Goal: Task Accomplishment & Management: Manage account settings

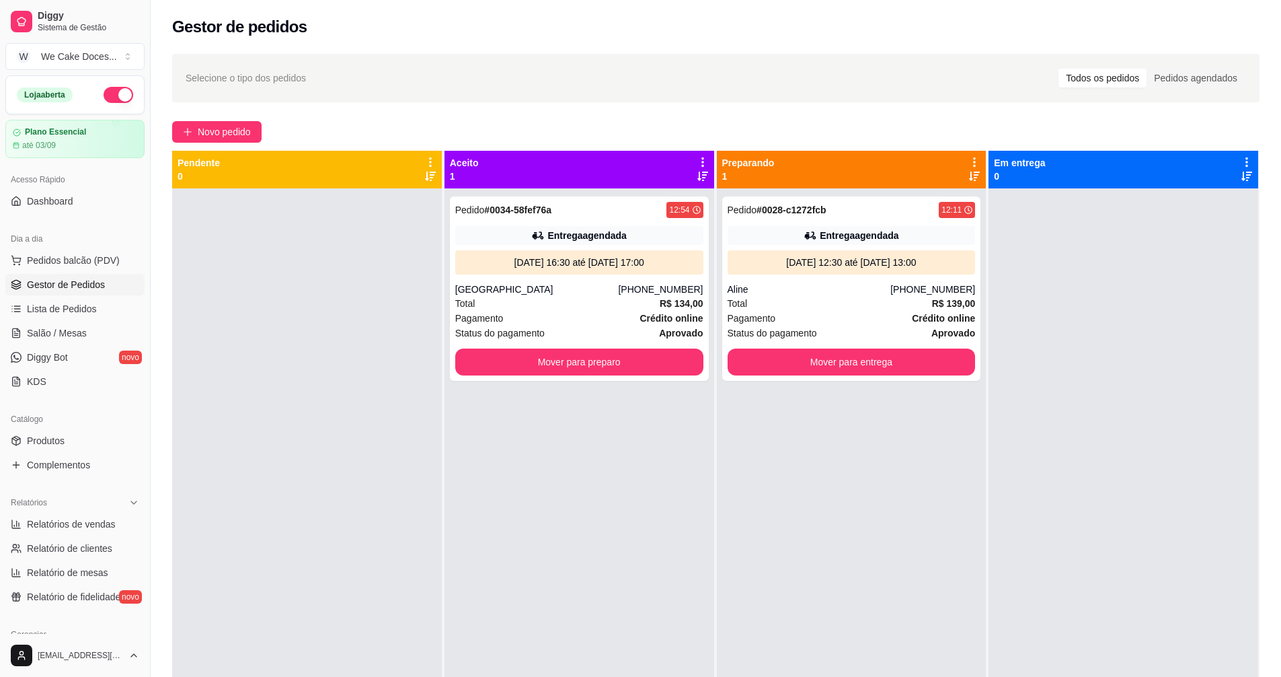
click at [884, 297] on div "Total R$ 139,00" at bounding box center [852, 303] width 248 height 15
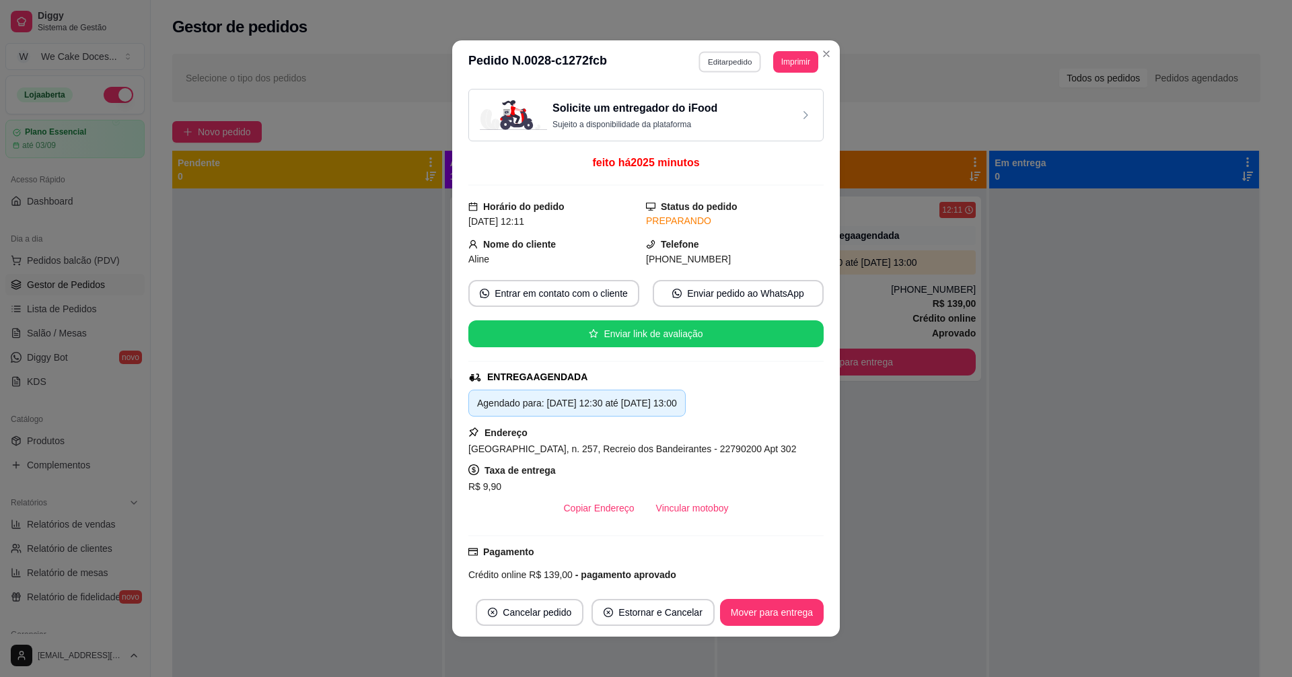
click at [720, 69] on button "Editar pedido" at bounding box center [730, 61] width 63 height 21
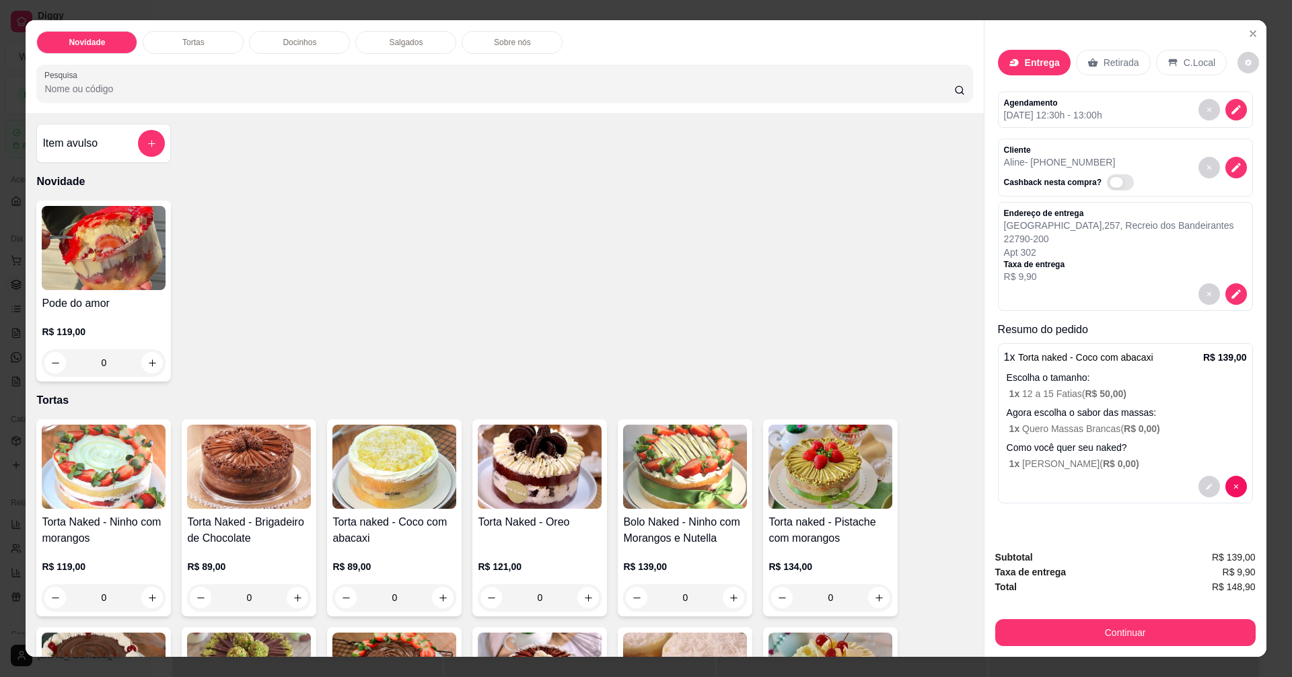
click at [1109, 178] on span "Automatic updates" at bounding box center [1120, 182] width 27 height 16
click at [1109, 185] on input "Automatic updates" at bounding box center [1110, 189] width 9 height 9
click at [1107, 187] on span "Automatic updates" at bounding box center [1120, 182] width 27 height 16
click at [1106, 187] on input "Automatic updates" at bounding box center [1110, 189] width 9 height 9
checkbox input "false"
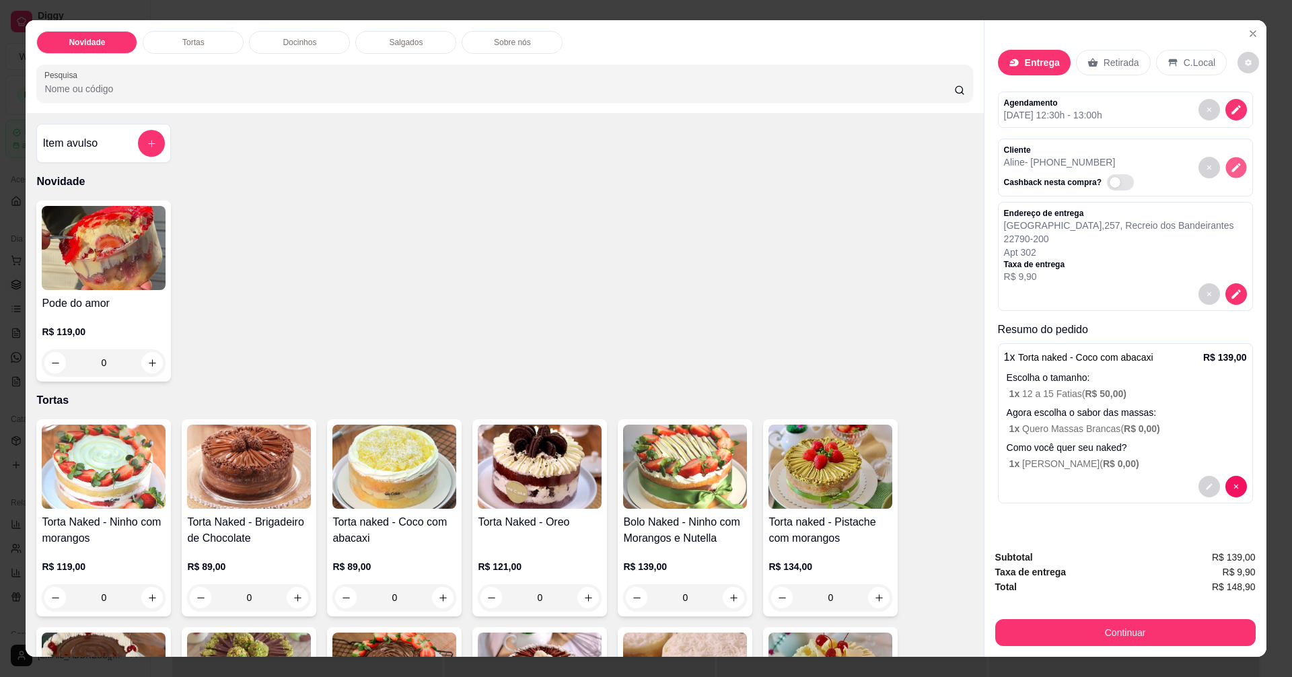
click at [1230, 171] on icon "decrease-product-quantity" at bounding box center [1235, 166] width 11 height 11
click at [1247, 32] on icon "Close" at bounding box center [1252, 33] width 11 height 11
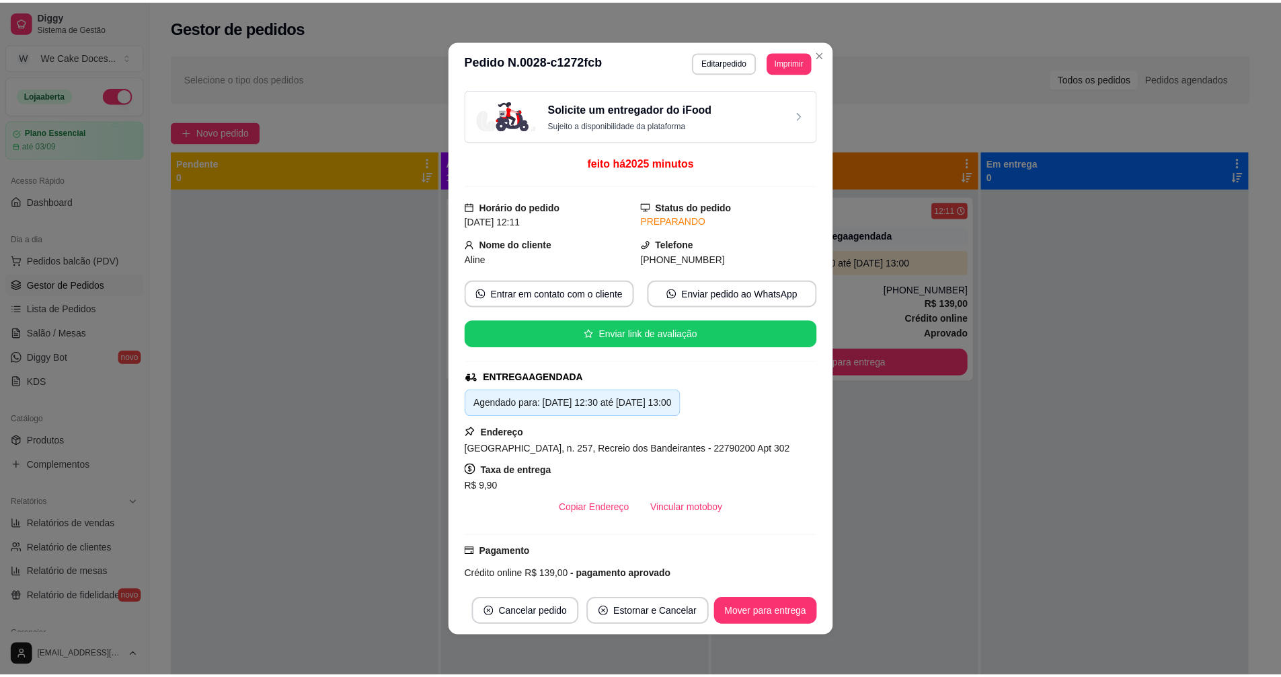
scroll to position [244, 0]
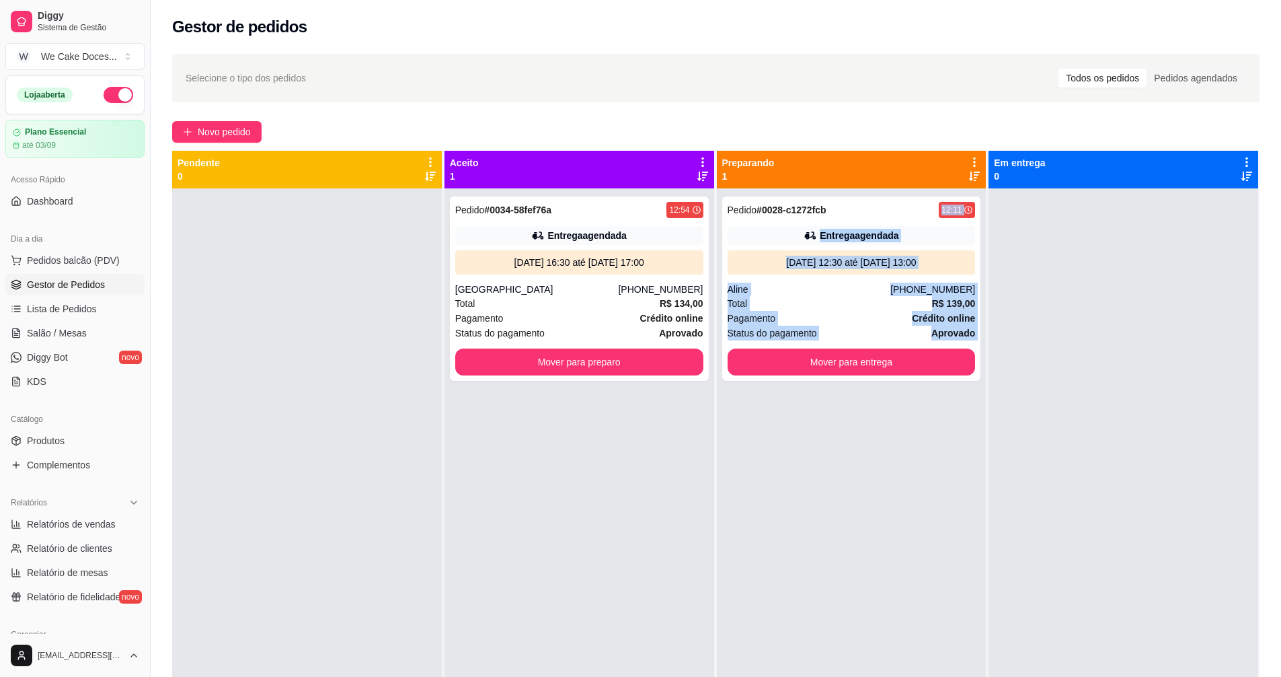
drag, startPoint x: 833, startPoint y: 217, endPoint x: 806, endPoint y: 539, distance: 323.4
click at [806, 539] on div "Pedido # 0028-c1272fcb 12:11 Entrega agendada [DATE] 12:30 até [DATE] 13:00 Ali…" at bounding box center [852, 526] width 270 height 677
